Goal: Information Seeking & Learning: Learn about a topic

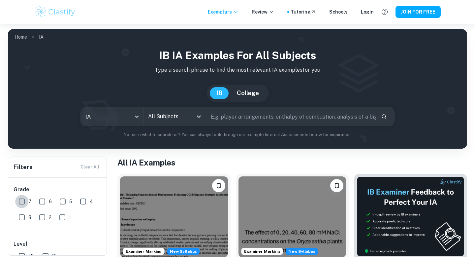
click at [23, 202] on input "7" at bounding box center [21, 201] width 13 height 13
checkbox input "true"
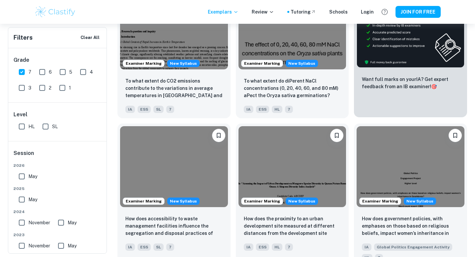
scroll to position [203, 0]
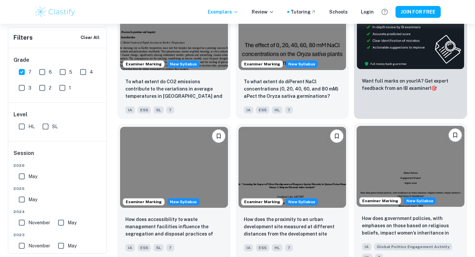
click at [383, 174] on img at bounding box center [410, 166] width 108 height 81
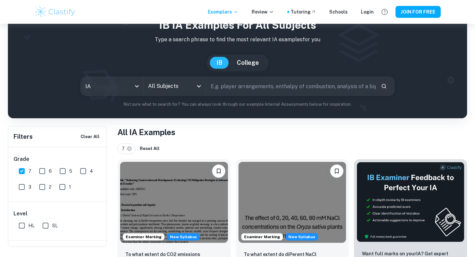
scroll to position [22, 0]
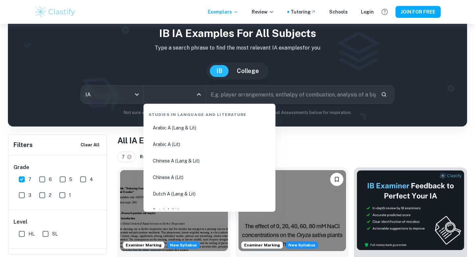
click at [184, 92] on input "All Subjects" at bounding box center [169, 94] width 46 height 13
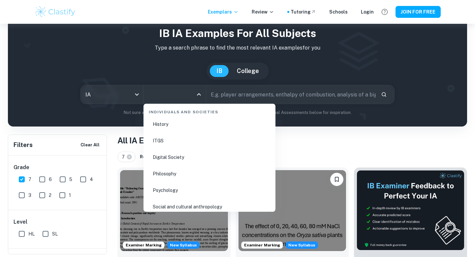
scroll to position [903, 0]
click at [163, 190] on li "Psychology" at bounding box center [209, 189] width 127 height 15
type input "Psychology"
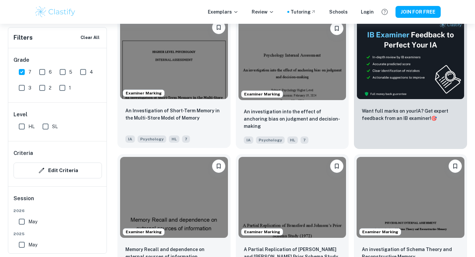
scroll to position [244, 0]
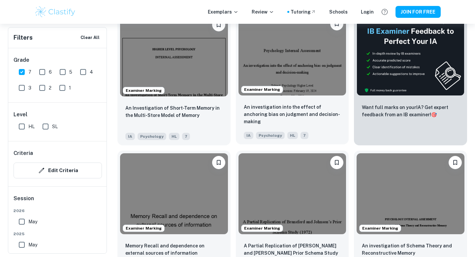
click at [279, 47] on img at bounding box center [292, 55] width 108 height 81
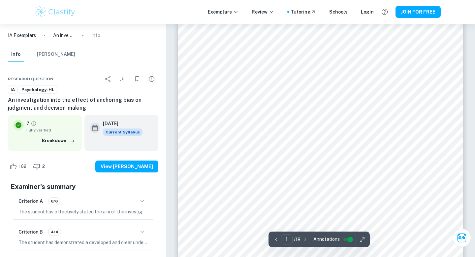
scroll to position [36, 0]
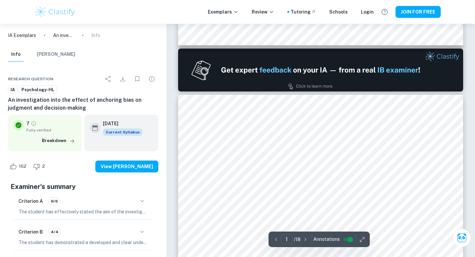
type input "2"
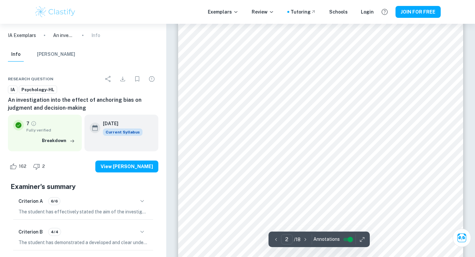
scroll to position [544, 0]
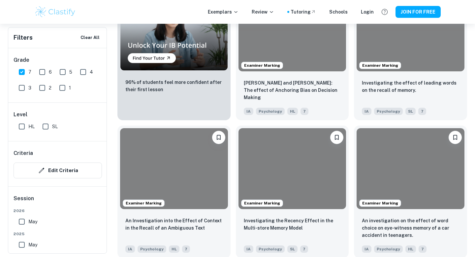
scroll to position [339, 0]
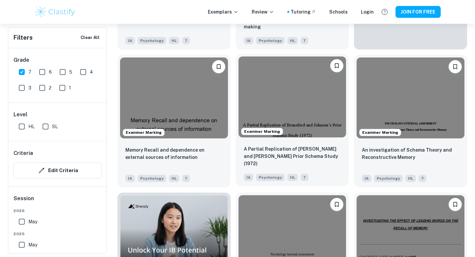
click at [284, 102] on img at bounding box center [292, 96] width 108 height 81
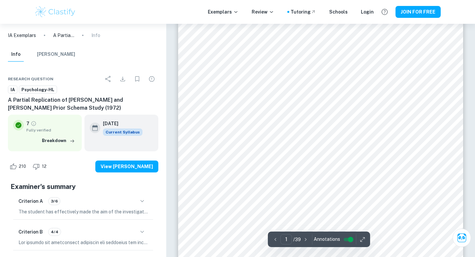
scroll to position [79, 0]
